Goal: Obtain resource: Download file/media

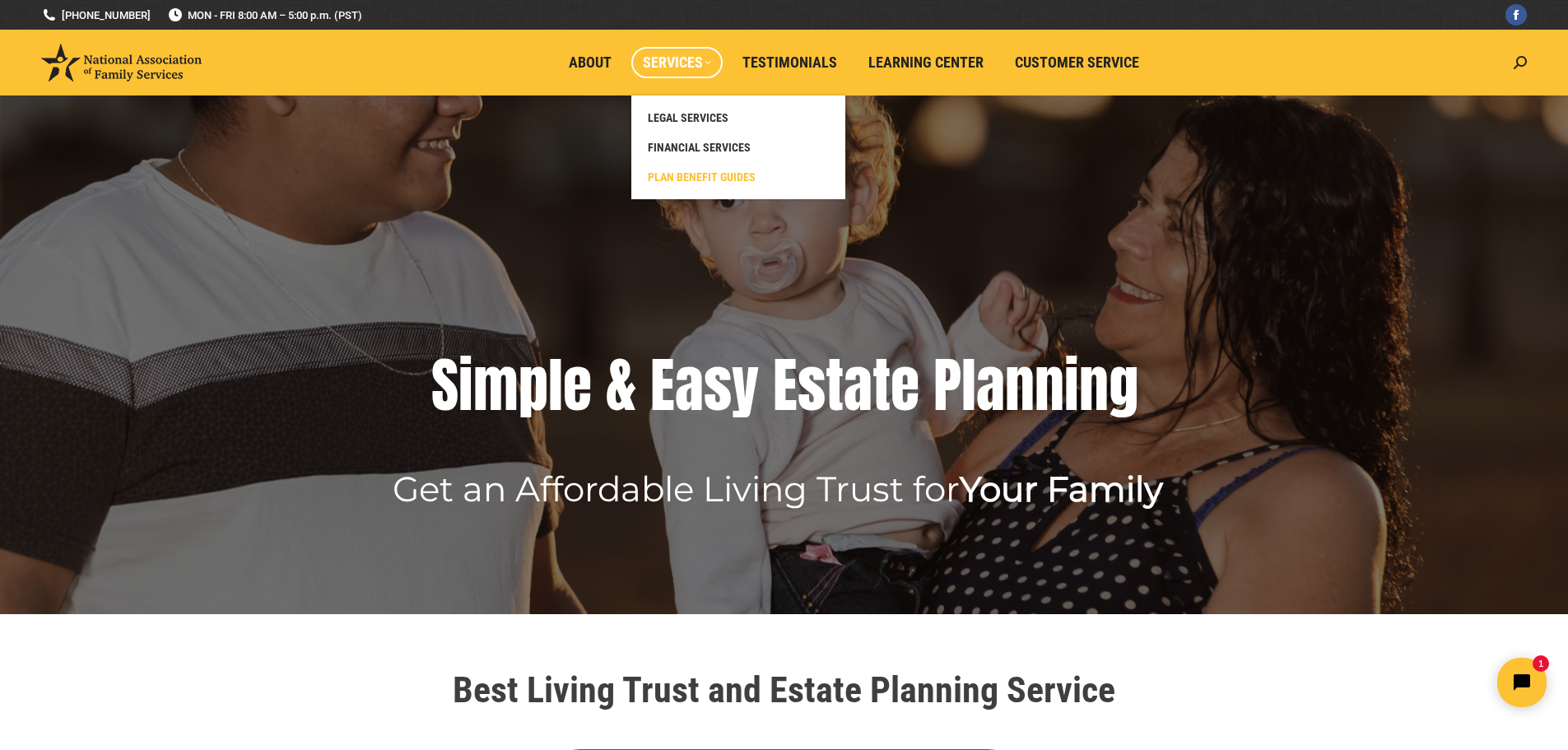
click at [656, 170] on span "PLAN BENEFIT GUIDES" at bounding box center [701, 177] width 108 height 15
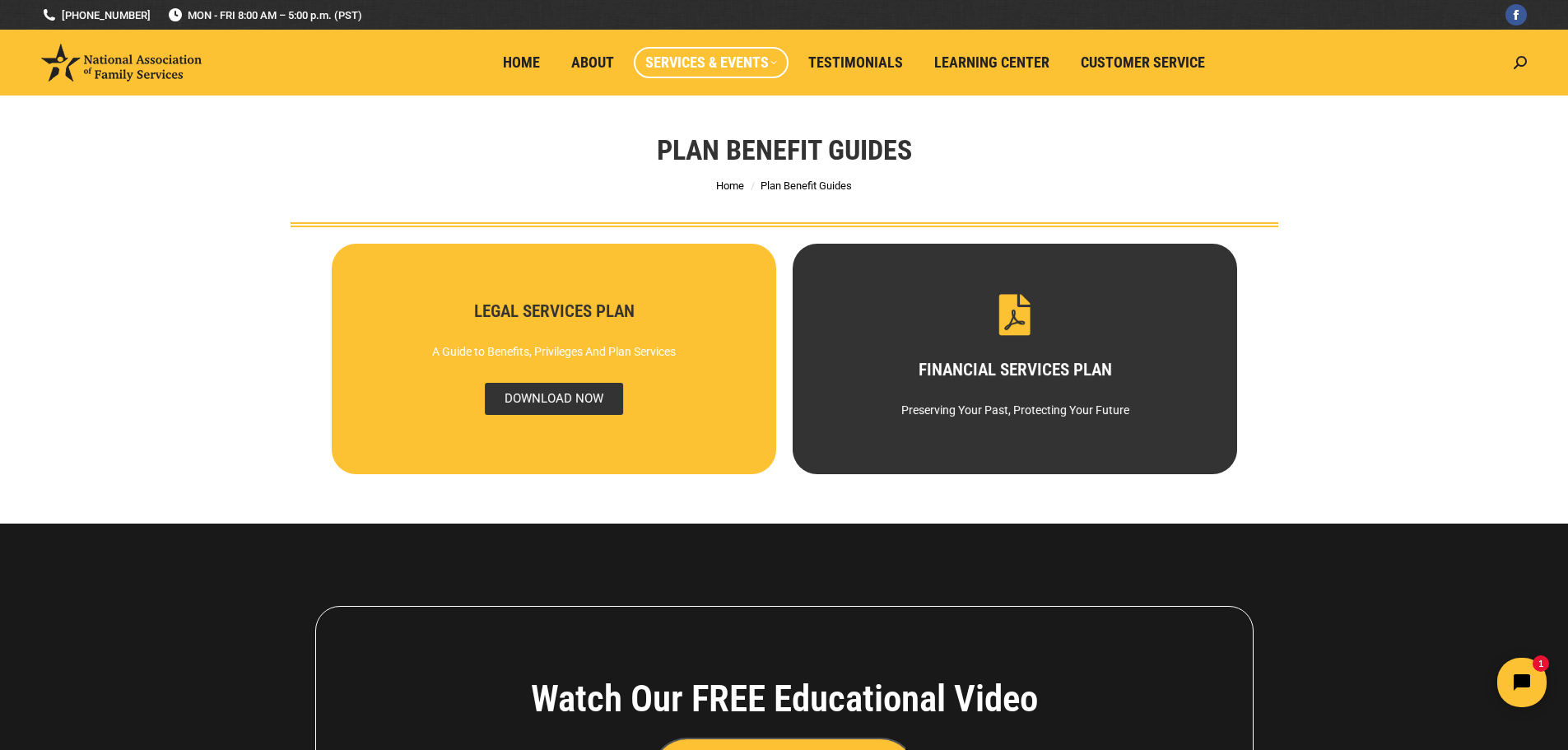
click at [564, 405] on span "DOWNLOAD NOW" at bounding box center [553, 398] width 139 height 32
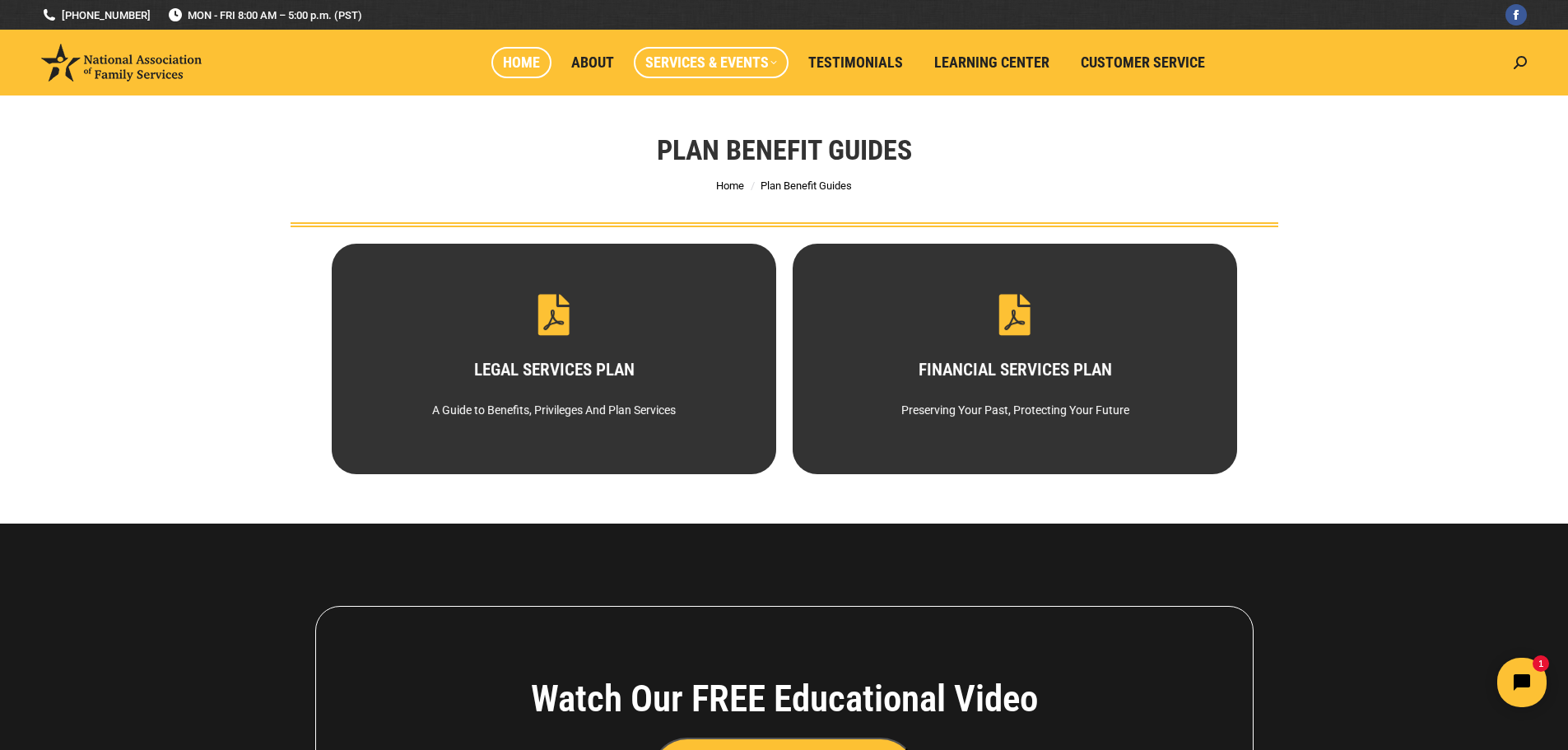
click at [511, 51] on link "Home" at bounding box center [521, 63] width 60 height 31
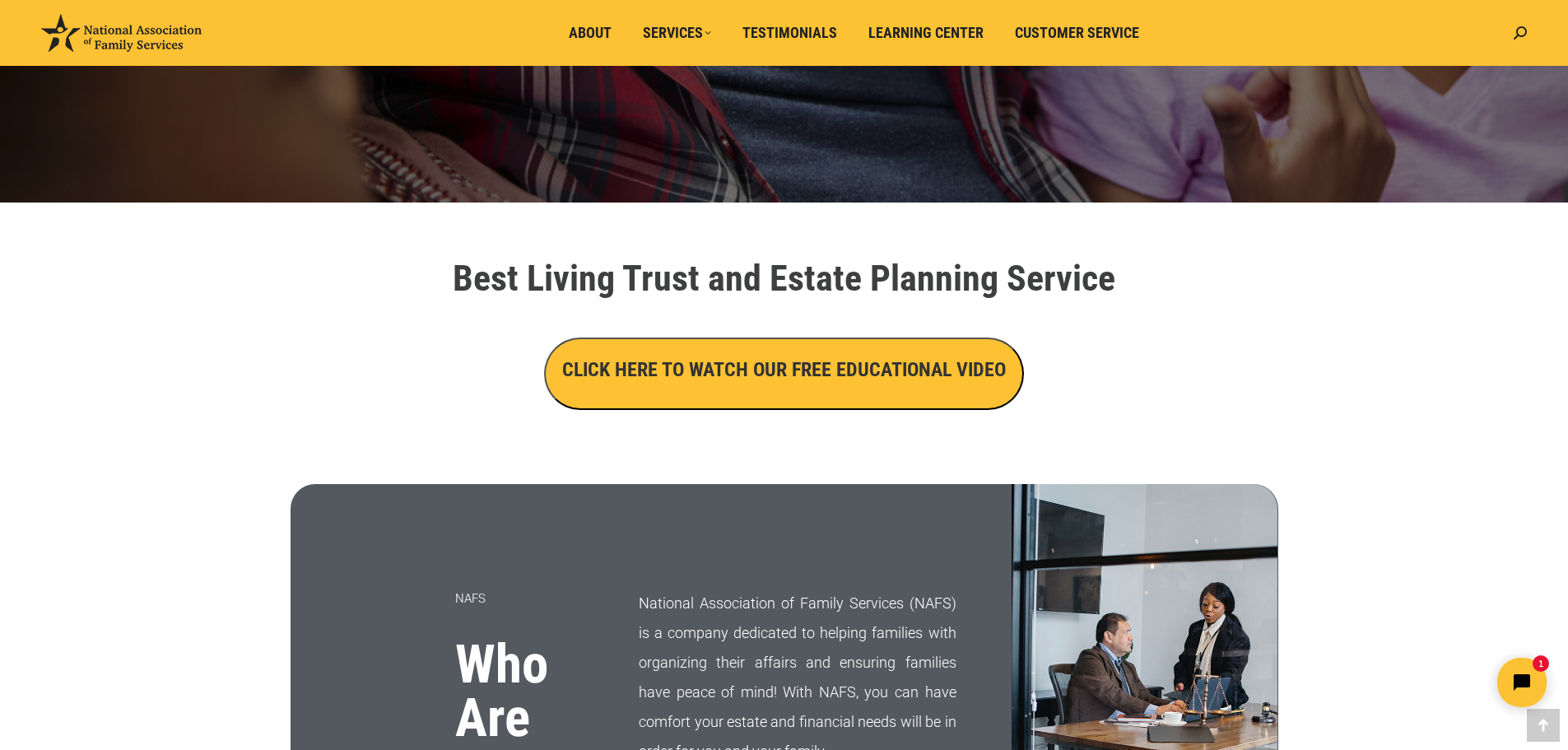
click at [672, 377] on h3 "CLICK HERE TO WATCH OUR FREE EDUCATIONAL VIDEO" at bounding box center [784, 369] width 444 height 28
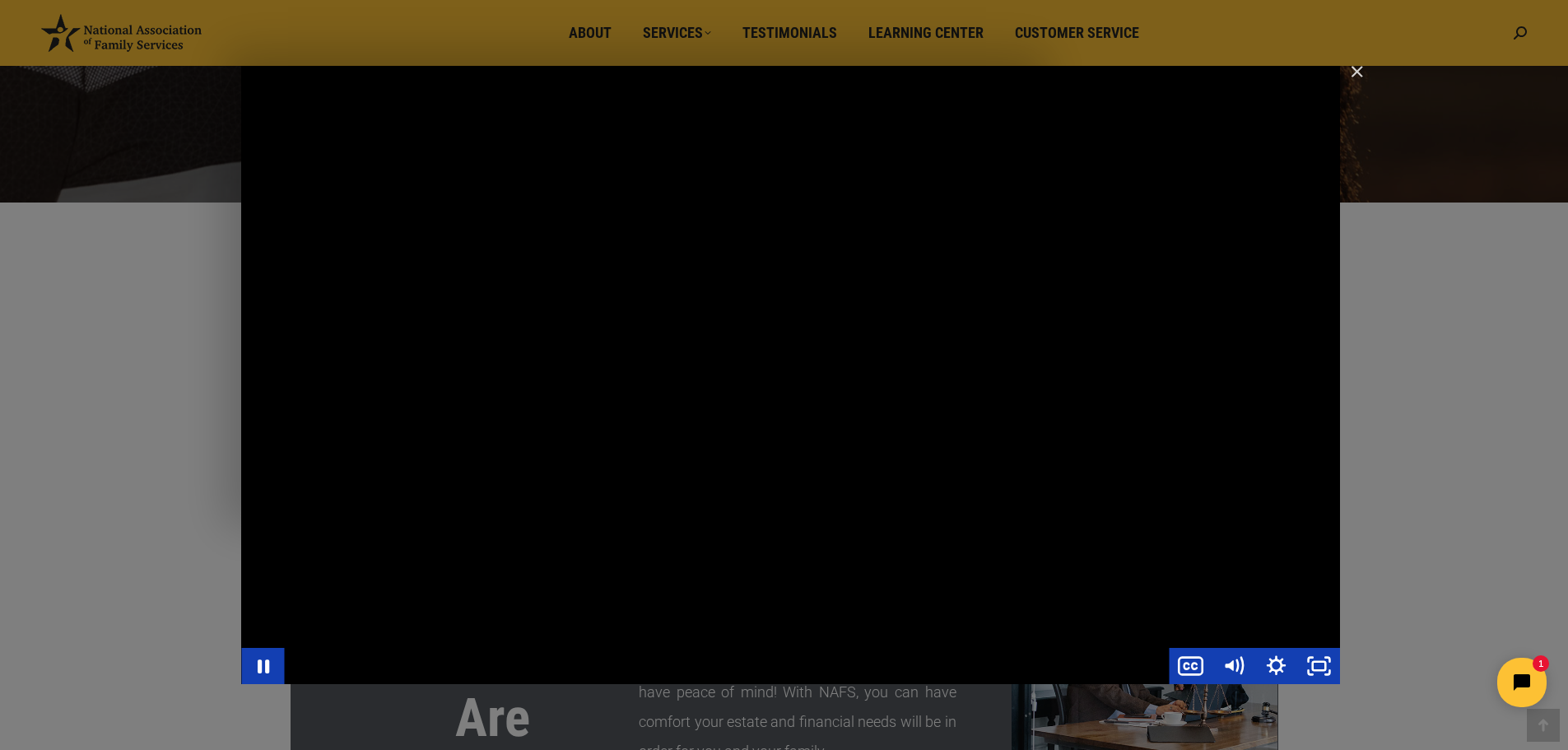
click at [473, 624] on div "Main Video - Full Webinar (Emma) Landon V1.4" at bounding box center [790, 374] width 1099 height 618
